Goal: Check status: Check status

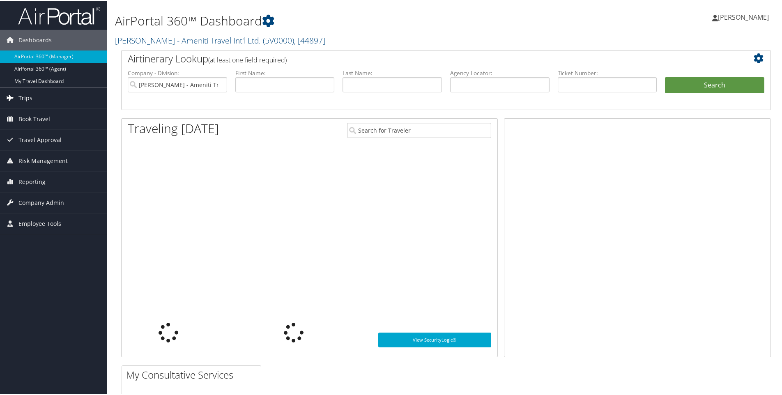
click at [29, 94] on span "Trips" at bounding box center [25, 97] width 14 height 21
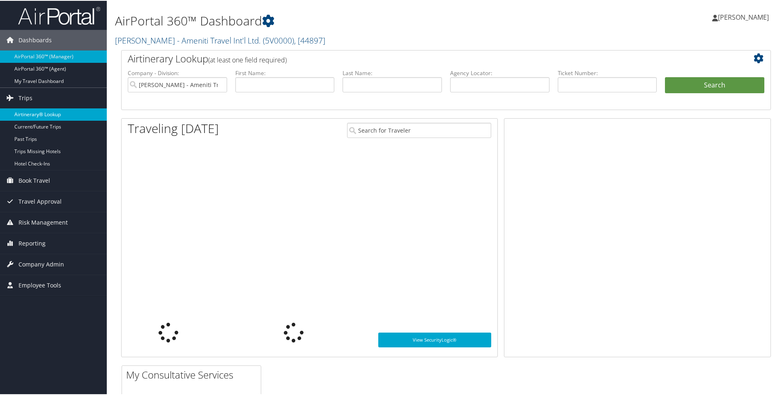
click at [32, 109] on link "Airtinerary® Lookup" at bounding box center [53, 114] width 107 height 12
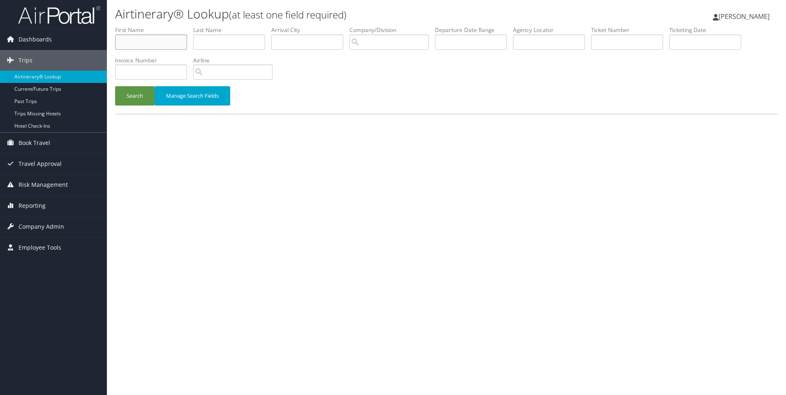
click at [142, 40] on input "text" at bounding box center [151, 42] width 72 height 15
type input "[PERSON_NAME]"
click at [127, 94] on button "Search" at bounding box center [134, 95] width 39 height 19
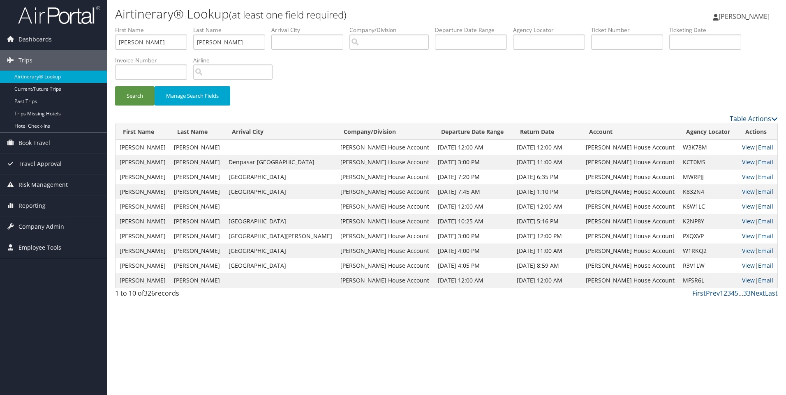
click at [742, 147] on link "View" at bounding box center [748, 147] width 13 height 8
click at [742, 162] on link "View" at bounding box center [748, 162] width 13 height 8
